Goal: Navigation & Orientation: Find specific page/section

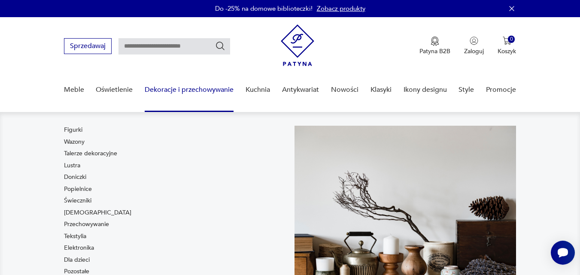
click at [79, 141] on link "Wazony" at bounding box center [74, 142] width 21 height 9
click at [73, 142] on link "Wazony" at bounding box center [74, 142] width 21 height 9
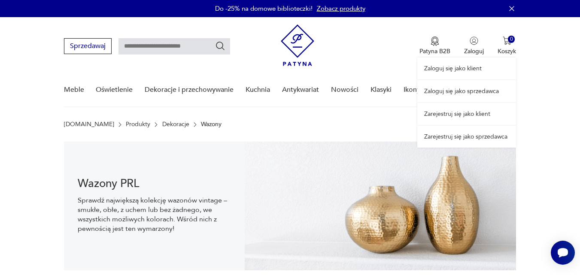
click at [465, 90] on link "Zaloguj się jako sprzedawca" at bounding box center [466, 91] width 99 height 22
